Goal: Find specific page/section: Find specific page/section

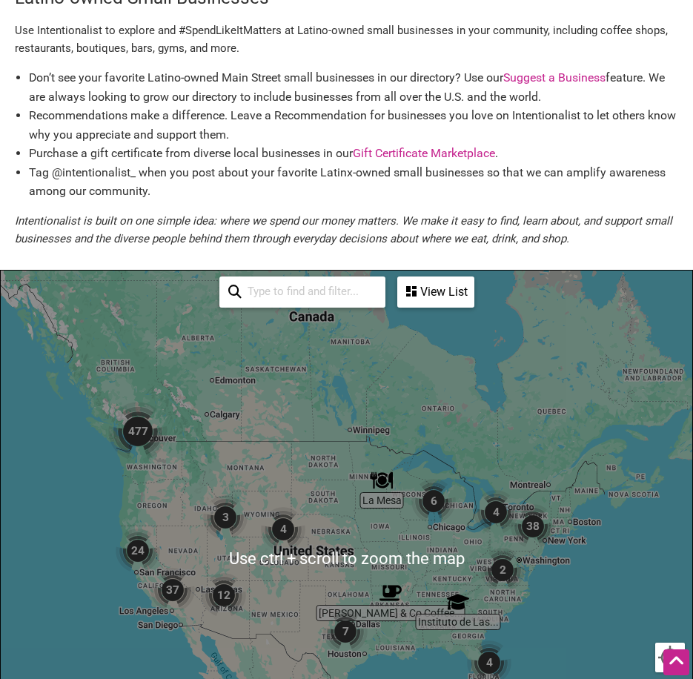
scroll to position [296, 0]
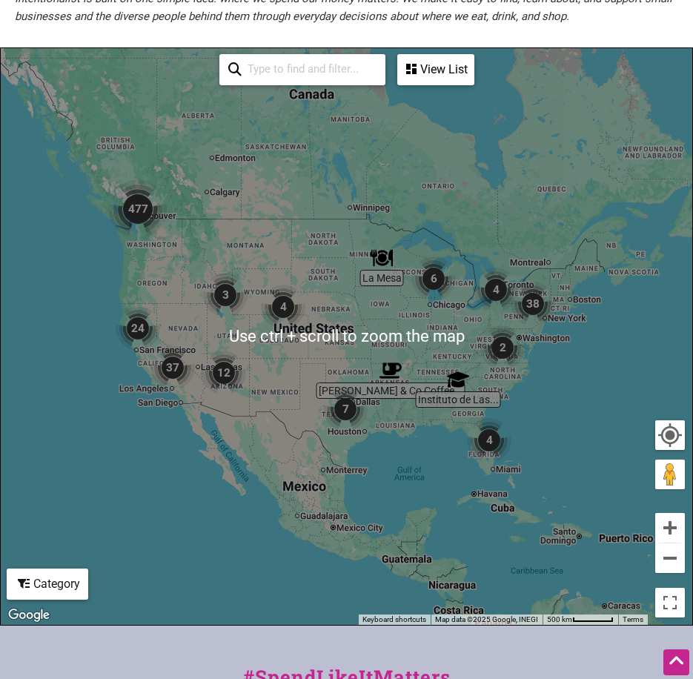
click at [284, 63] on input "search" at bounding box center [309, 69] width 135 height 27
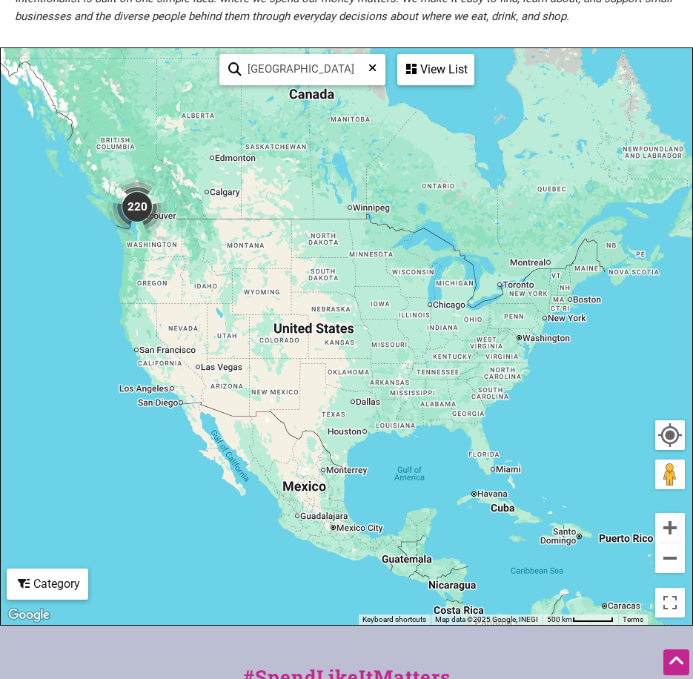
type input "[GEOGRAPHIC_DATA]"
click at [235, 72] on icon at bounding box center [234, 72] width 13 height 21
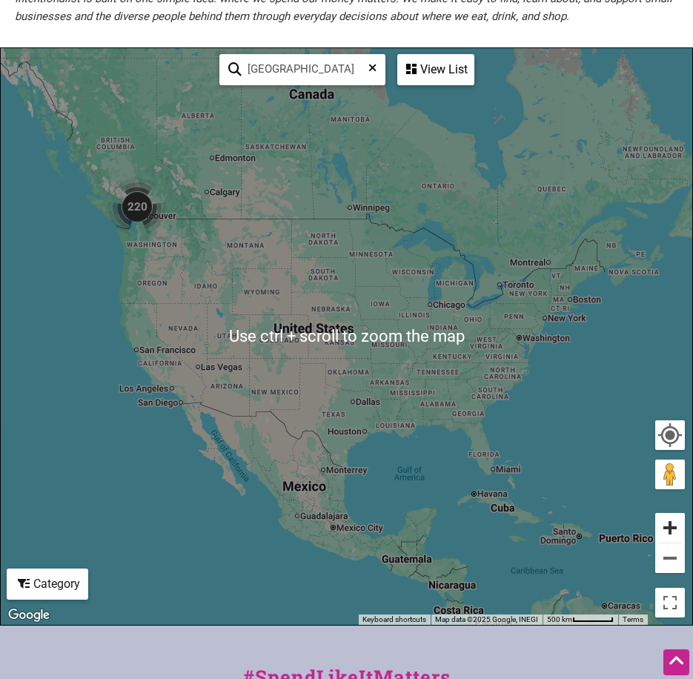
click at [664, 529] on button "Zoom in" at bounding box center [670, 528] width 30 height 30
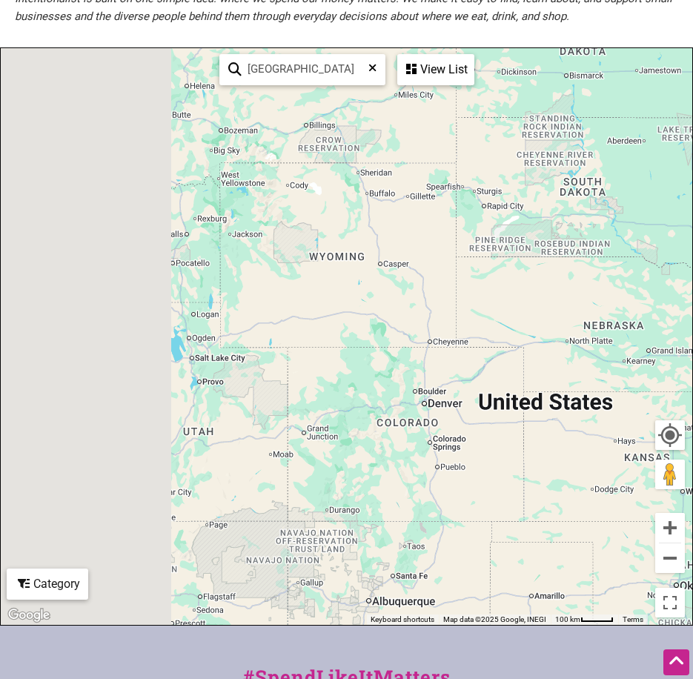
drag, startPoint x: 41, startPoint y: 282, endPoint x: 628, endPoint y: 419, distance: 602.0
click at [641, 430] on div "To navigate, press the arrow keys." at bounding box center [346, 336] width 691 height 577
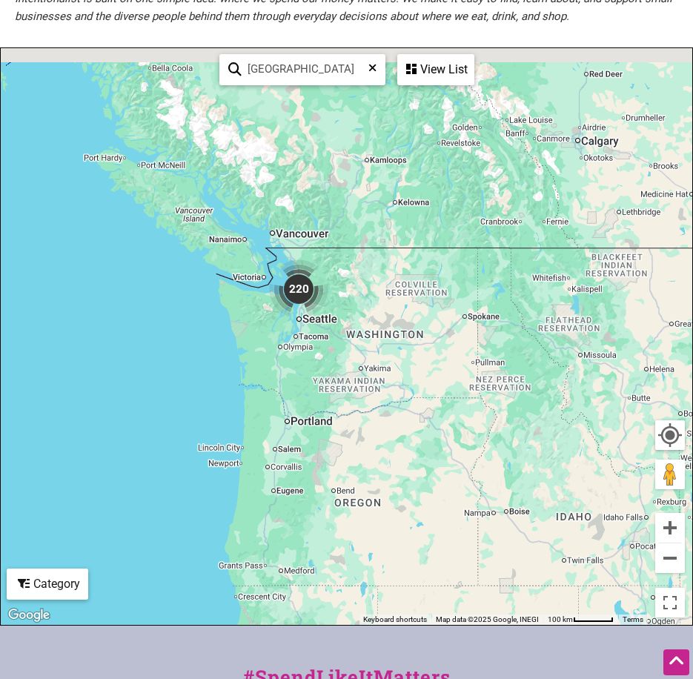
drag, startPoint x: 356, startPoint y: 267, endPoint x: 393, endPoint y: 455, distance: 192.0
click at [416, 482] on div "To navigate, press the arrow keys." at bounding box center [346, 336] width 691 height 577
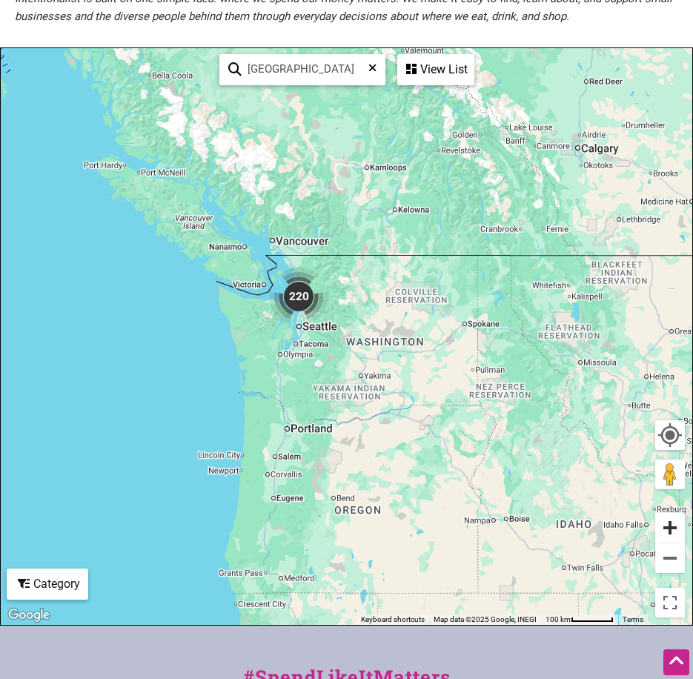
click at [671, 528] on button "Zoom in" at bounding box center [670, 528] width 30 height 30
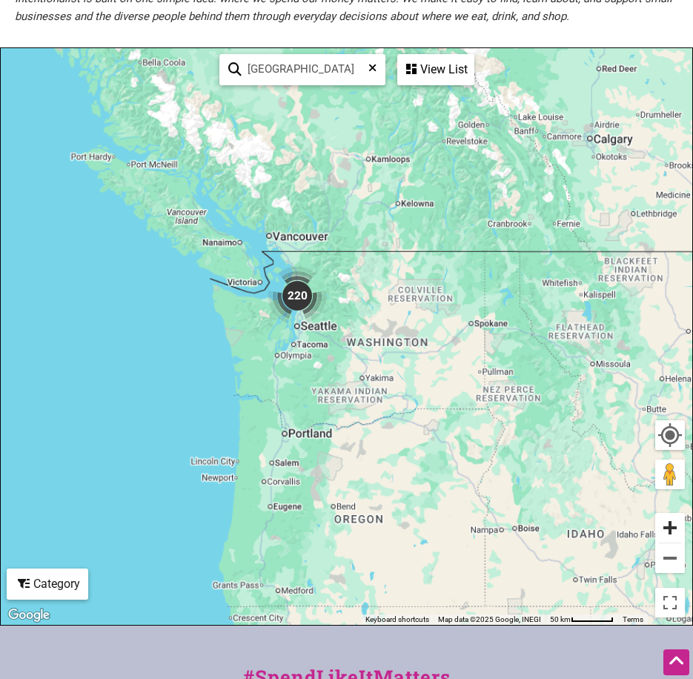
click at [671, 528] on button "Zoom in" at bounding box center [670, 528] width 30 height 30
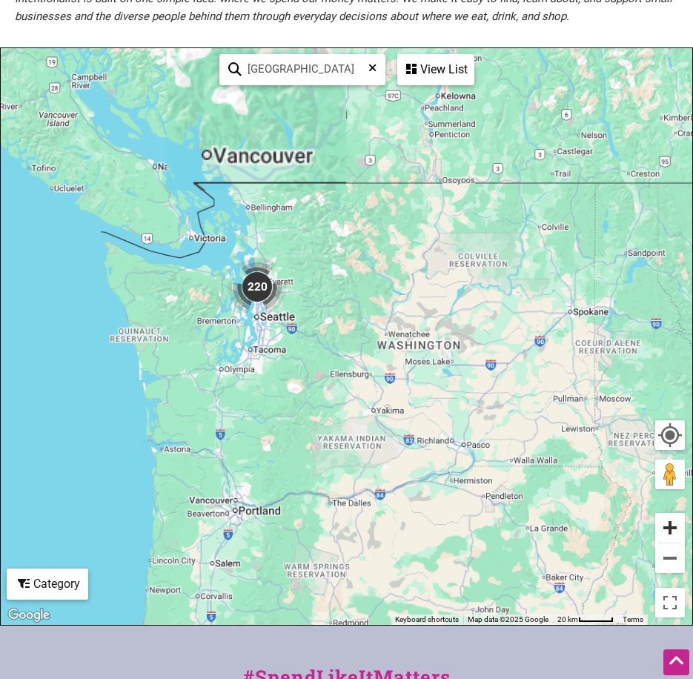
click at [671, 528] on button "Zoom in" at bounding box center [670, 528] width 30 height 30
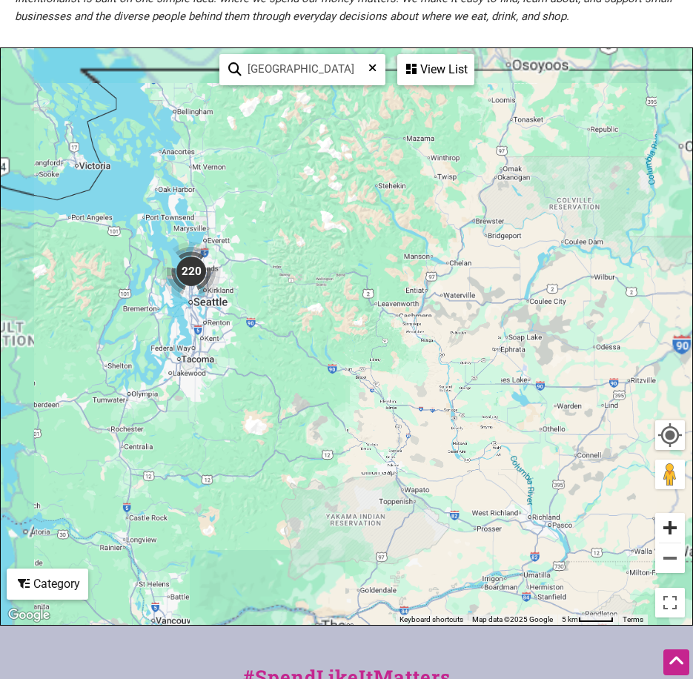
click at [671, 528] on button "Zoom in" at bounding box center [670, 528] width 30 height 30
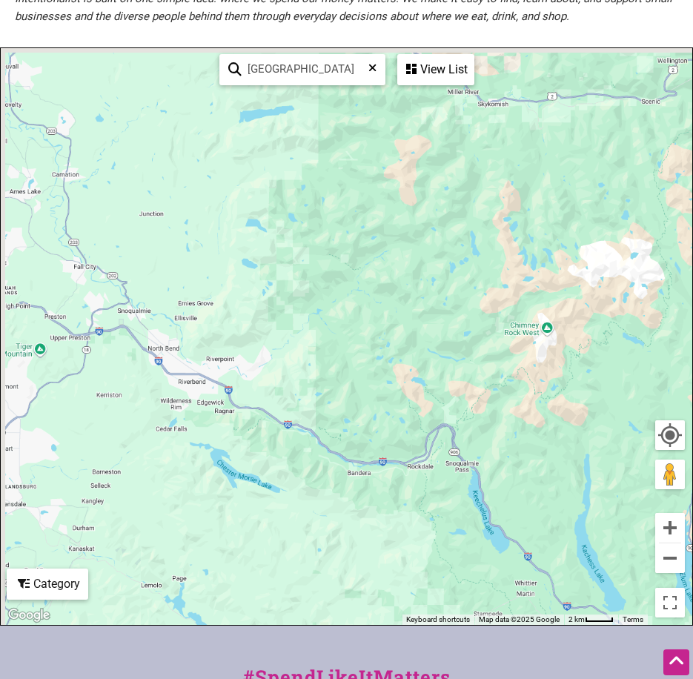
drag, startPoint x: 189, startPoint y: 303, endPoint x: 602, endPoint y: 373, distance: 419.3
click at [640, 382] on div "To navigate, press the arrow keys." at bounding box center [346, 336] width 691 height 577
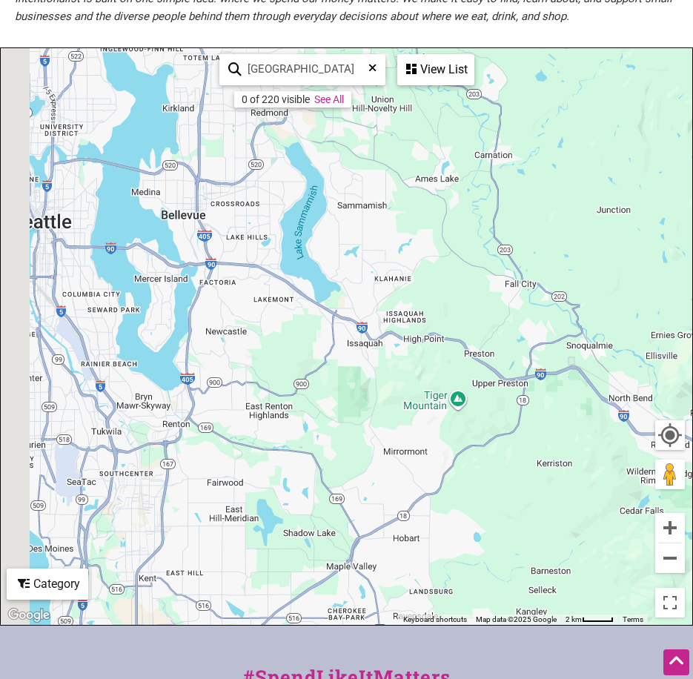
drag, startPoint x: 251, startPoint y: 305, endPoint x: 617, endPoint y: 361, distance: 370.3
click at [607, 361] on div "To navigate, press the arrow keys." at bounding box center [346, 336] width 691 height 577
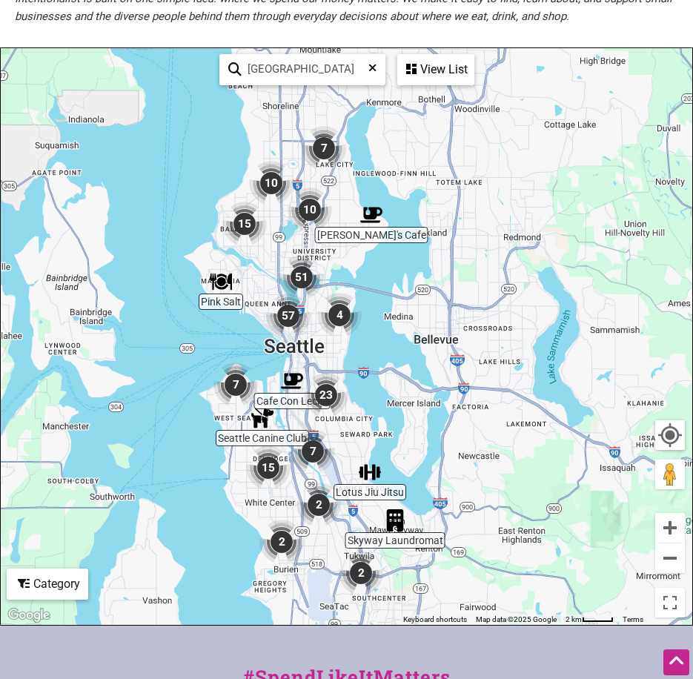
drag, startPoint x: 337, startPoint y: 313, endPoint x: 266, endPoint y: 421, distance: 128.9
click at [266, 421] on img "Seattle Canine Club" at bounding box center [262, 418] width 22 height 22
click at [669, 565] on button "Zoom out" at bounding box center [670, 558] width 30 height 30
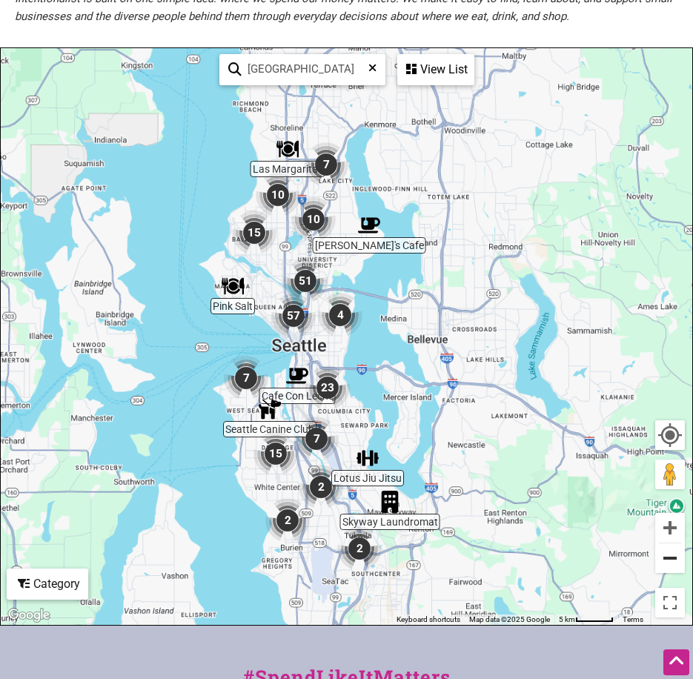
click at [669, 565] on button "Zoom out" at bounding box center [670, 558] width 30 height 30
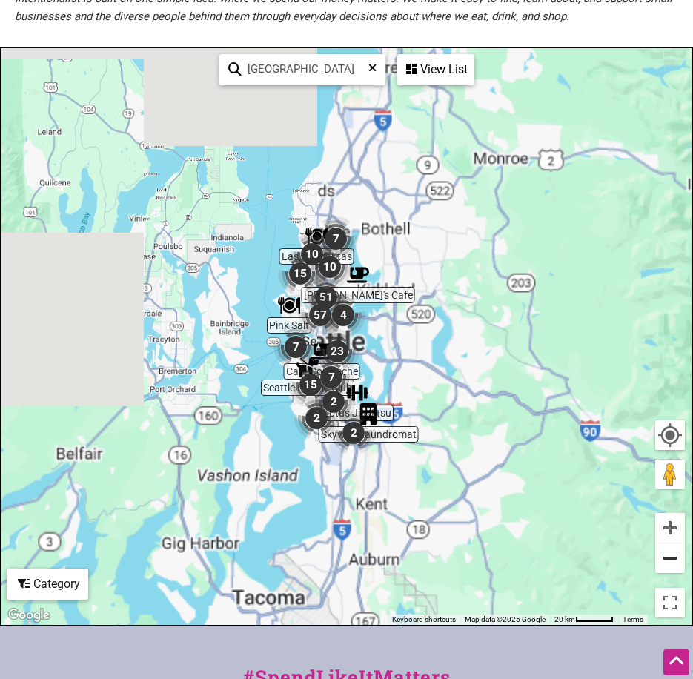
click at [669, 565] on button "Zoom out" at bounding box center [670, 558] width 30 height 30
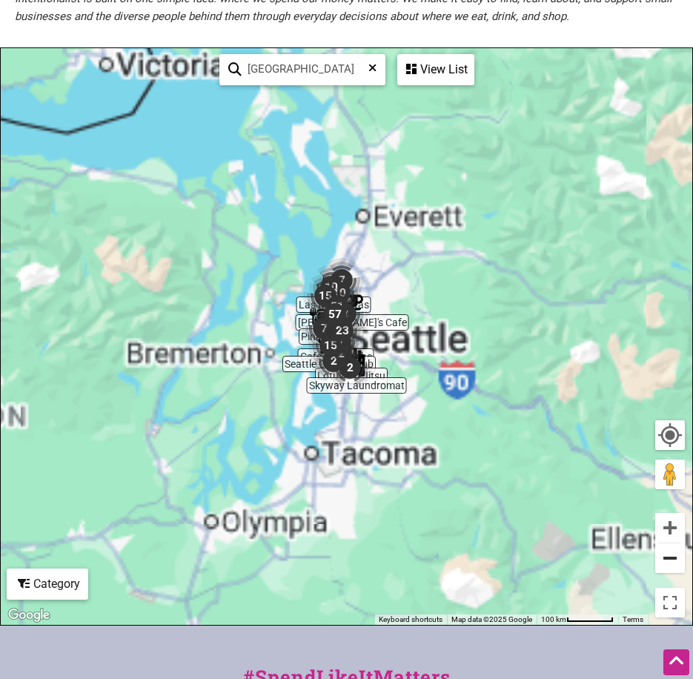
click at [669, 565] on button "Zoom out" at bounding box center [670, 558] width 30 height 30
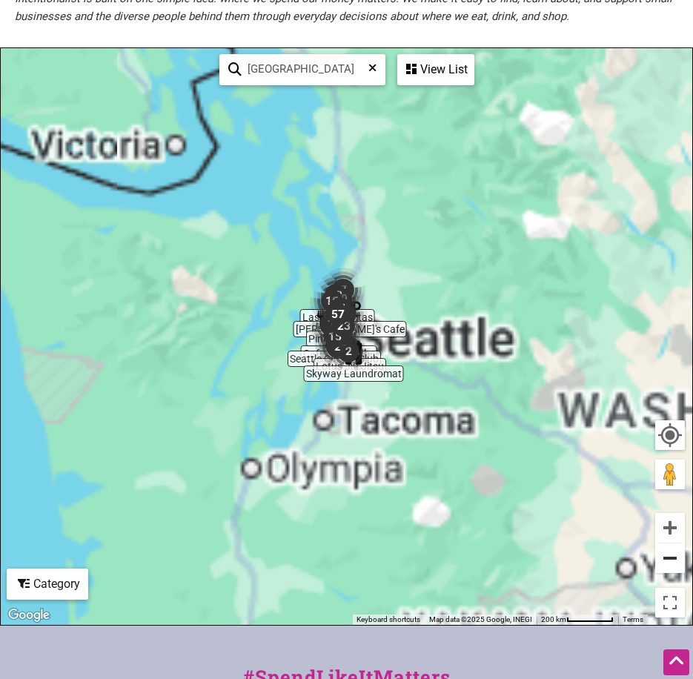
click at [669, 565] on button "Zoom out" at bounding box center [670, 558] width 30 height 30
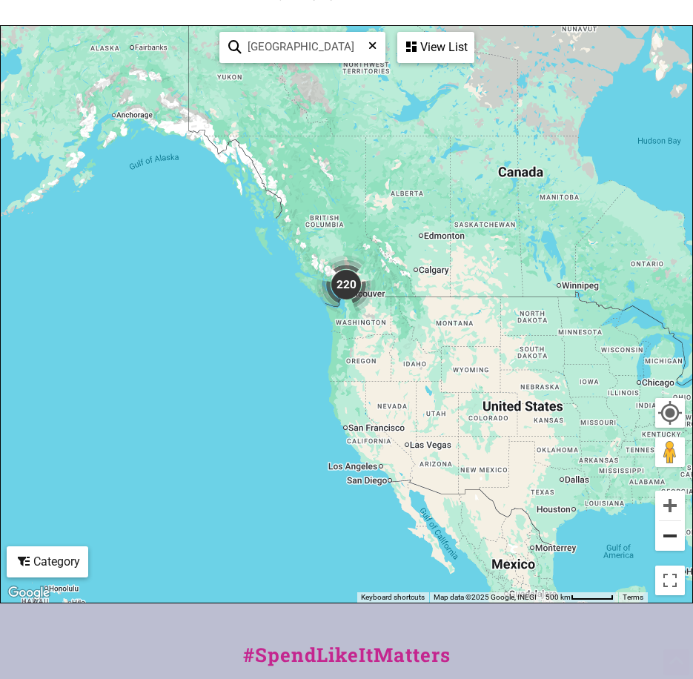
scroll to position [445, 0]
